Goal: Information Seeking & Learning: Learn about a topic

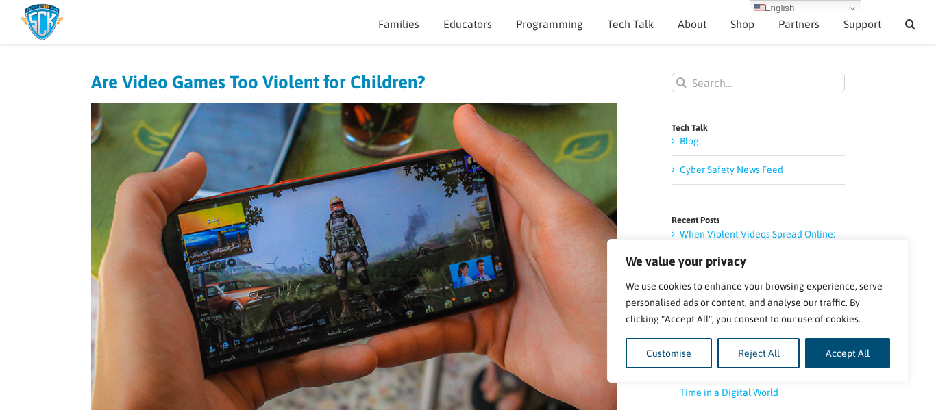
scroll to position [69, 0]
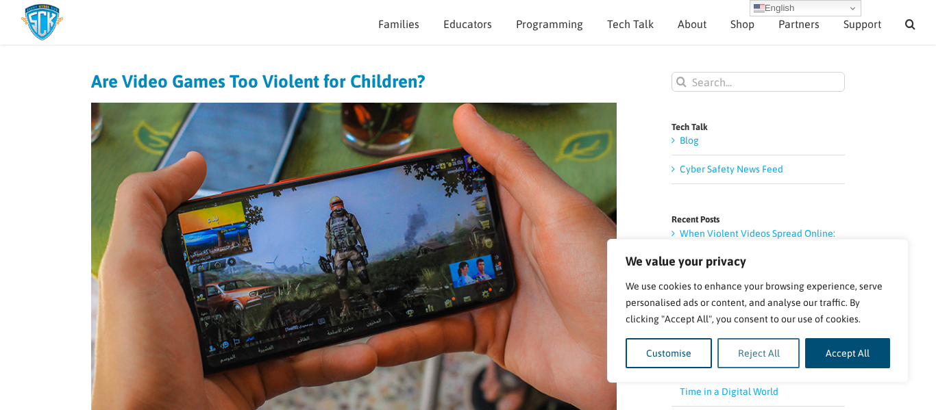
click at [733, 352] on button "Reject All" at bounding box center [758, 353] width 83 height 30
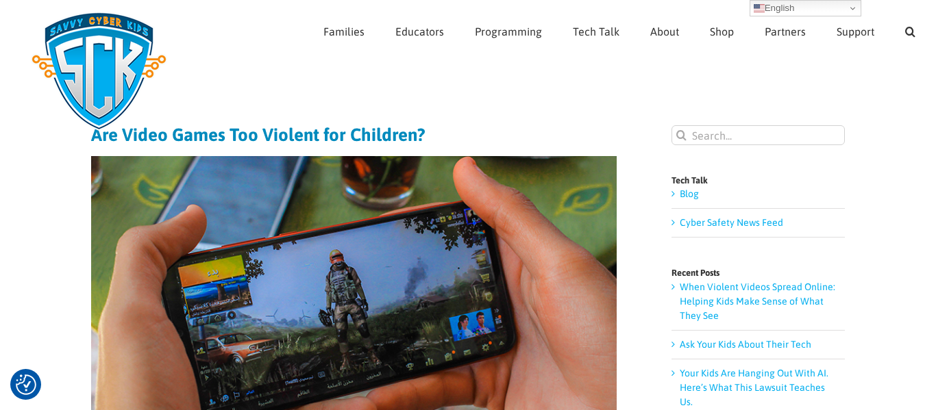
scroll to position [0, 0]
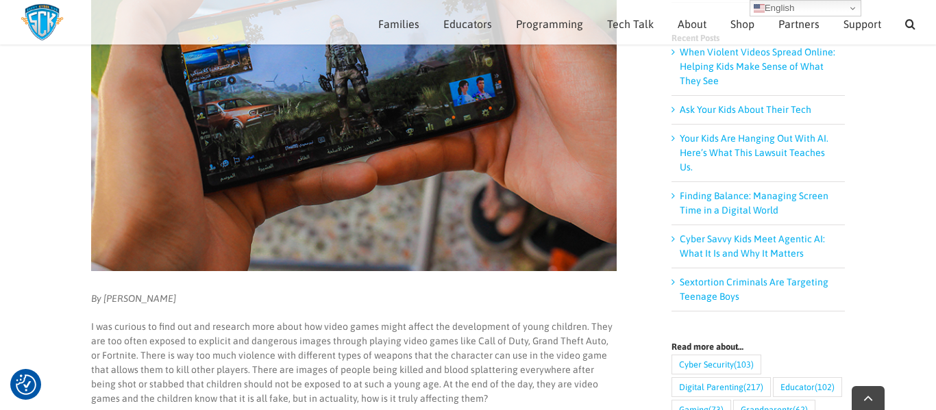
scroll to position [253, 0]
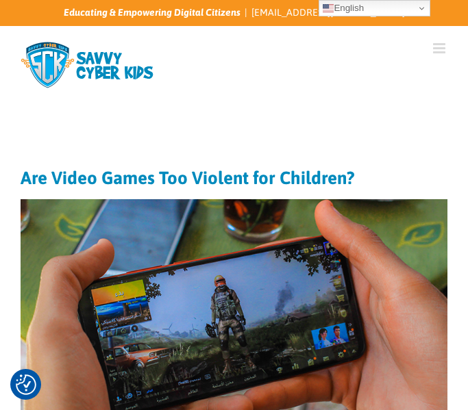
scroll to position [253, 0]
